Goal: Use online tool/utility: Utilize a website feature to perform a specific function

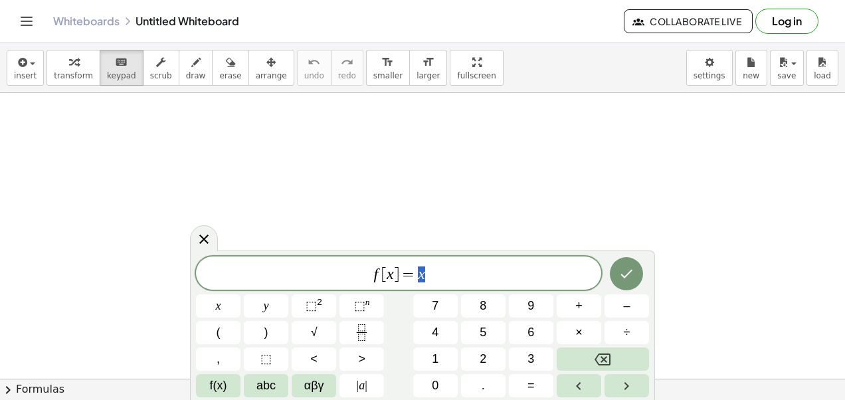
scroll to position [276, 0]
click at [276, 379] on button "abc" at bounding box center [266, 385] width 45 height 23
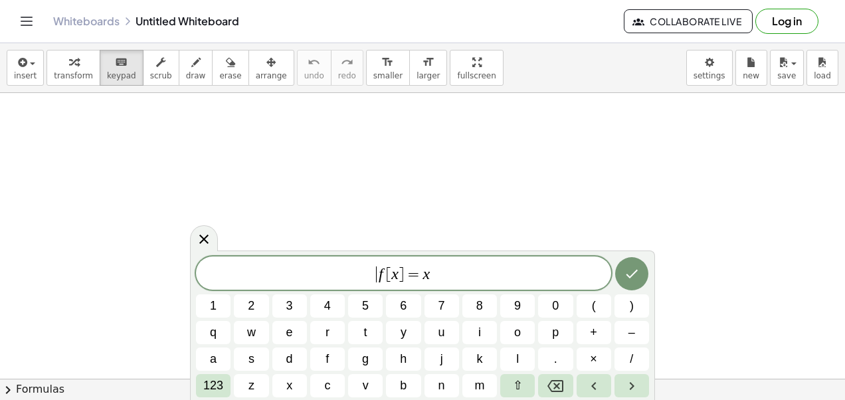
click at [353, 279] on span "​ f [ x ] = x" at bounding box center [403, 274] width 415 height 19
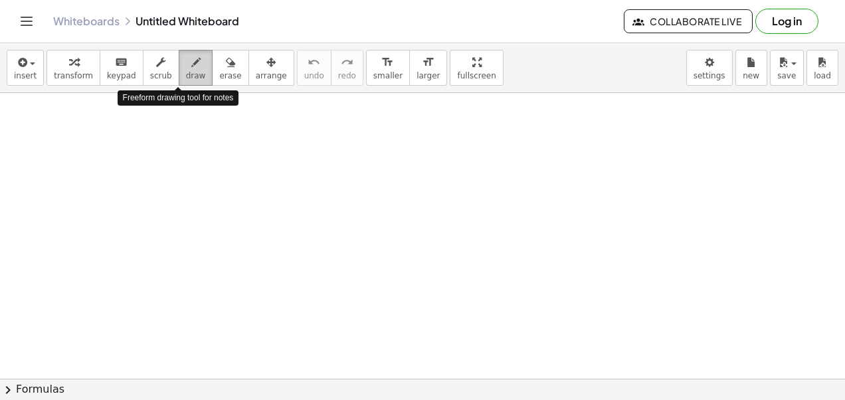
click at [186, 74] on span "draw" at bounding box center [196, 75] width 20 height 9
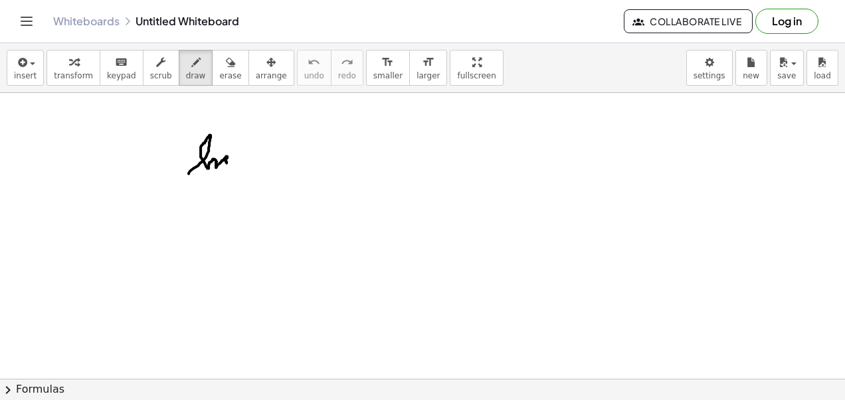
drag, startPoint x: 189, startPoint y: 173, endPoint x: 227, endPoint y: 162, distance: 39.3
click at [227, 162] on div at bounding box center [422, 146] width 845 height 659
drag, startPoint x: 227, startPoint y: 162, endPoint x: 272, endPoint y: 153, distance: 46.8
click at [272, 153] on div at bounding box center [422, 146] width 845 height 659
drag, startPoint x: 383, startPoint y: 264, endPoint x: 468, endPoint y: 191, distance: 112.1
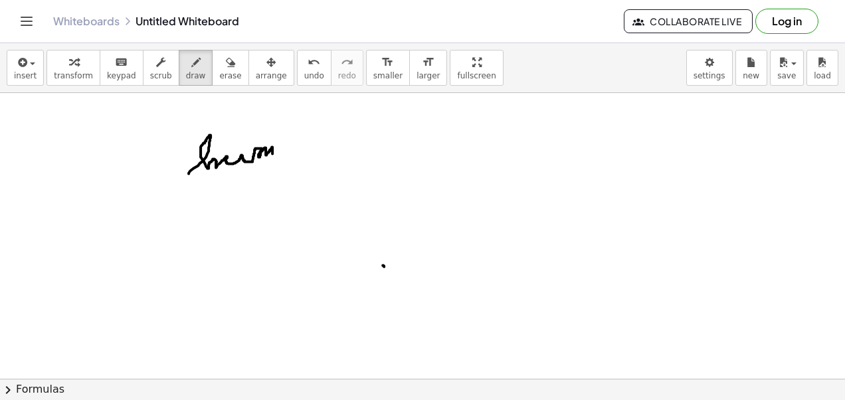
click at [468, 191] on div at bounding box center [422, 146] width 845 height 659
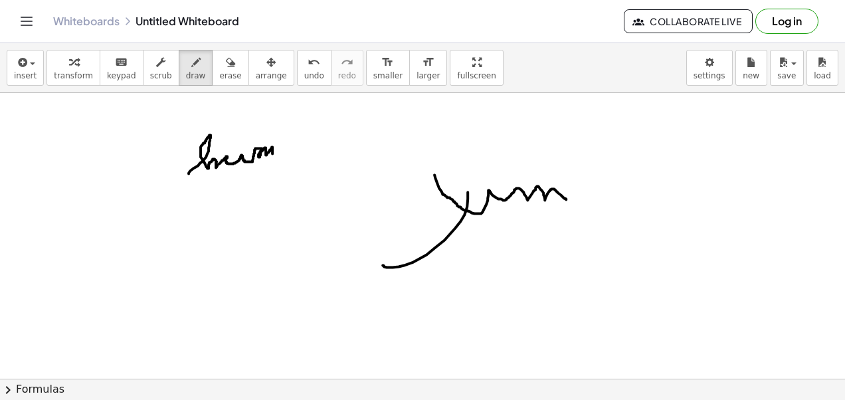
drag, startPoint x: 434, startPoint y: 174, endPoint x: 570, endPoint y: 199, distance: 137.8
click at [570, 199] on div at bounding box center [422, 146] width 845 height 659
drag, startPoint x: 239, startPoint y: 237, endPoint x: 246, endPoint y: 256, distance: 20.4
click at [246, 256] on div at bounding box center [422, 146] width 845 height 659
drag, startPoint x: 169, startPoint y: 257, endPoint x: 197, endPoint y: 250, distance: 28.7
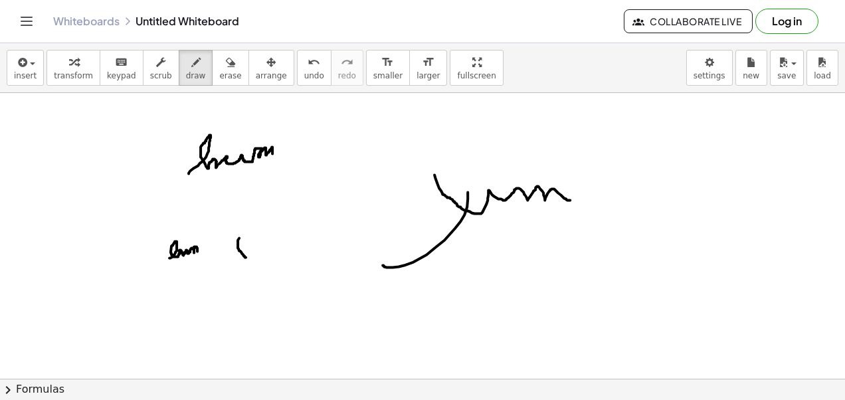
click at [197, 250] on div at bounding box center [422, 146] width 845 height 659
click at [181, 244] on div at bounding box center [422, 146] width 845 height 659
drag, startPoint x: 173, startPoint y: 264, endPoint x: 169, endPoint y: 271, distance: 8.3
click at [169, 271] on div at bounding box center [422, 146] width 845 height 659
drag, startPoint x: 165, startPoint y: 266, endPoint x: 180, endPoint y: 270, distance: 15.8
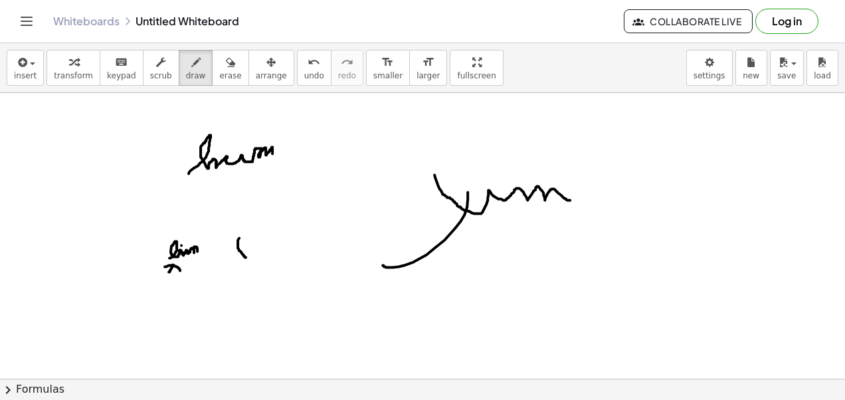
click at [180, 270] on div at bounding box center [422, 146] width 845 height 659
drag, startPoint x: 184, startPoint y: 267, endPoint x: 199, endPoint y: 268, distance: 15.3
click at [199, 268] on div at bounding box center [422, 146] width 845 height 659
click at [201, 261] on div at bounding box center [422, 146] width 845 height 659
click at [211, 260] on div at bounding box center [422, 146] width 845 height 659
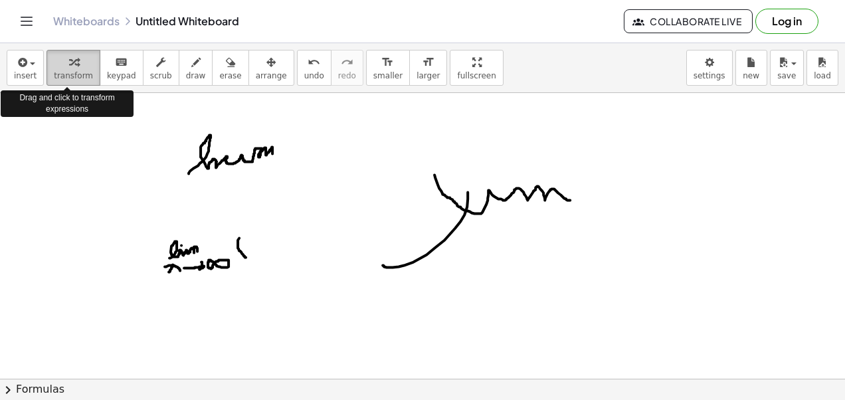
click at [51, 81] on button "transform" at bounding box center [73, 68] width 54 height 36
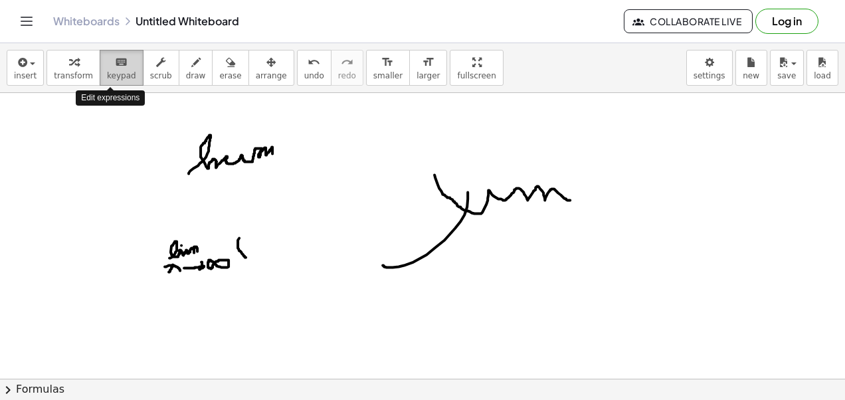
click at [107, 71] on span "keypad" at bounding box center [121, 75] width 29 height 9
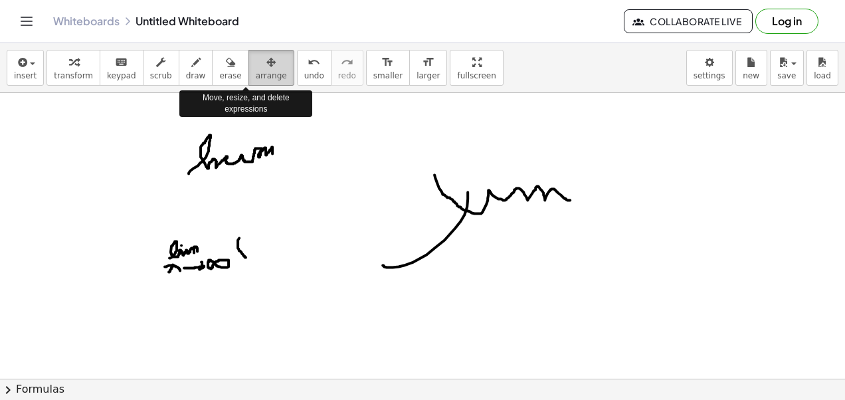
click at [266, 66] on icon "button" at bounding box center [270, 62] width 9 height 16
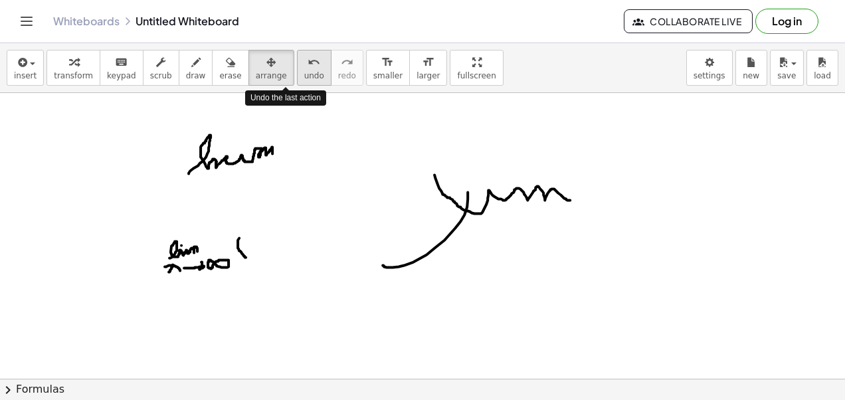
click at [297, 65] on button "undo undo" at bounding box center [314, 68] width 35 height 36
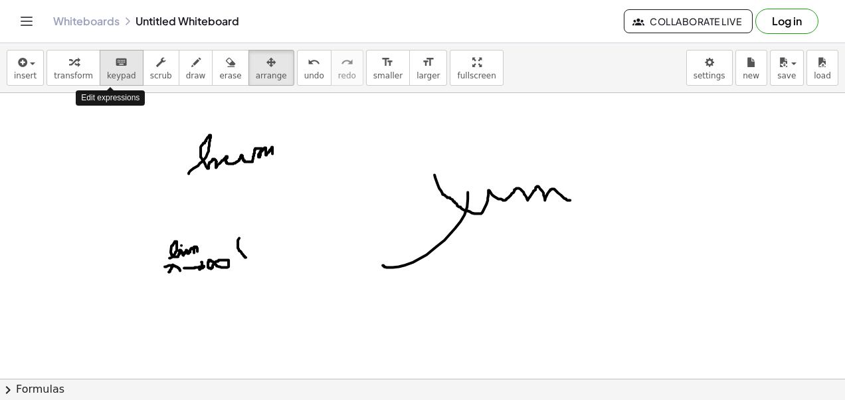
click at [107, 71] on span "keypad" at bounding box center [121, 75] width 29 height 9
click at [93, 96] on div at bounding box center [422, 146] width 845 height 659
